Goal: Task Accomplishment & Management: Manage account settings

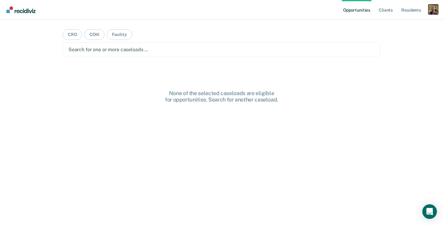
click at [431, 7] on div "Profile dropdown button" at bounding box center [433, 10] width 10 height 10
click at [392, 22] on div "Profile How it works Log Out" at bounding box center [408, 32] width 59 height 30
click at [391, 25] on link "Profile" at bounding box center [408, 24] width 49 height 5
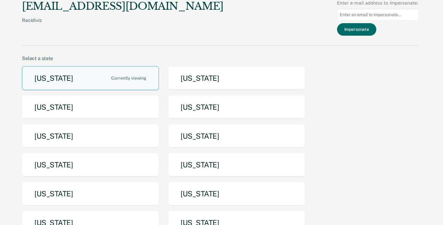
click at [376, 16] on input at bounding box center [378, 15] width 82 height 12
paste input "ncsmith@utah.gov"
type input "ncsmith@utah.gov"
click at [366, 31] on button "Impersonate" at bounding box center [356, 29] width 39 height 12
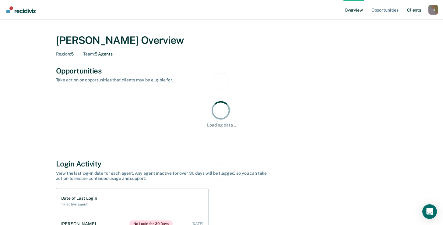
click at [416, 10] on link "Client s" at bounding box center [414, 9] width 16 height 19
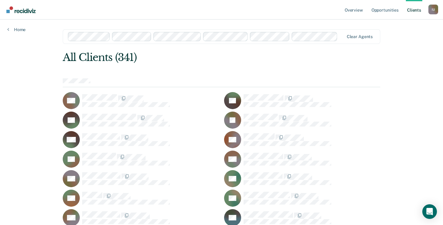
scroll to position [1564, 0]
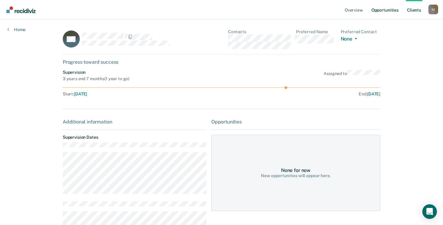
click at [385, 11] on link "Opportunities" at bounding box center [385, 9] width 30 height 19
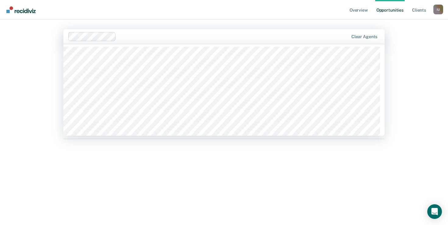
click at [36, 120] on div "Overview Opportunities Client s Impersonated User I U Profile How it works Log …" at bounding box center [224, 112] width 448 height 225
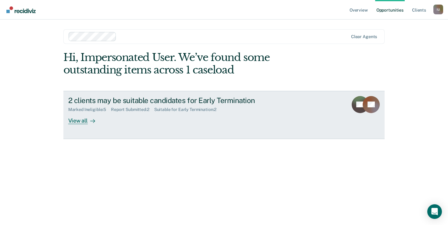
click at [90, 121] on icon at bounding box center [92, 120] width 5 height 5
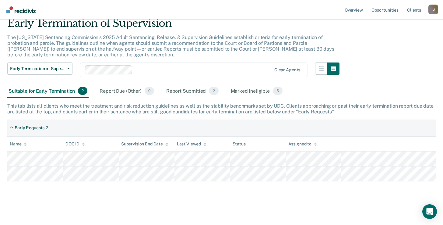
scroll to position [25, 0]
click at [129, 91] on div "Report Due (Other) 0" at bounding box center [126, 90] width 57 height 13
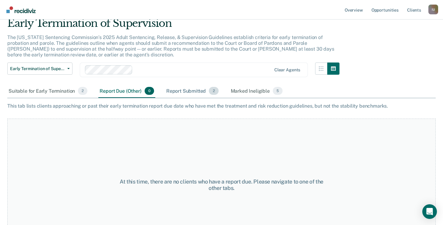
click at [185, 91] on div "Report Submitted 2" at bounding box center [192, 90] width 55 height 13
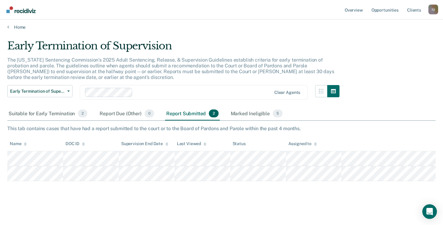
scroll to position [2, 0]
click at [261, 115] on div "Marked Ineligible 5" at bounding box center [257, 113] width 55 height 13
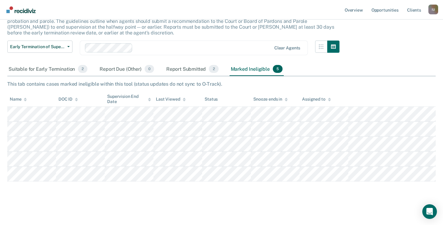
scroll to position [0, 0]
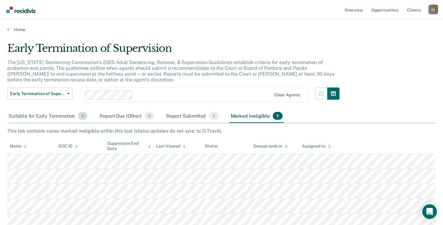
click at [52, 111] on div "Suitable for Early Termination 2" at bounding box center [47, 115] width 81 height 13
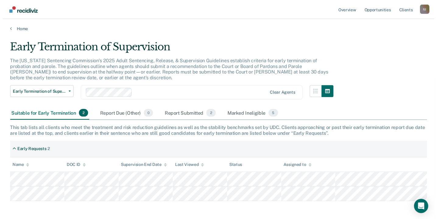
scroll to position [25, 0]
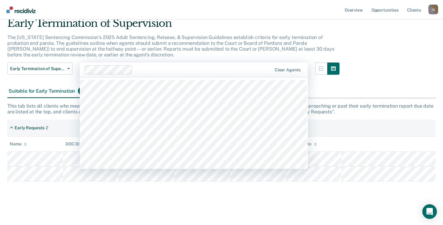
click at [211, 51] on div "The Utah Sentencing Commission’s 2025 Adult Sentencing, Release, & Supervision …" at bounding box center [173, 48] width 332 height 28
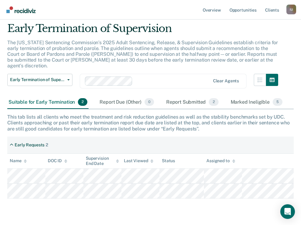
scroll to position [24, 0]
